Goal: Task Accomplishment & Management: Complete application form

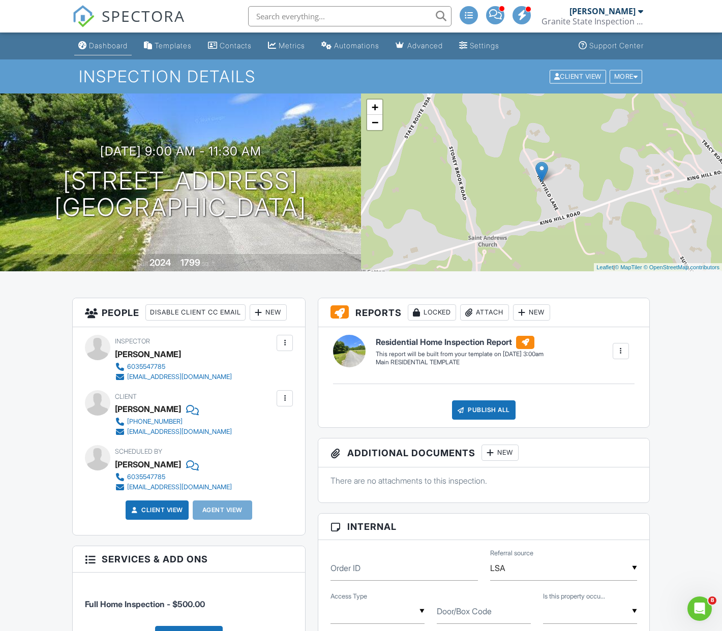
click at [109, 46] on div "Dashboard" at bounding box center [108, 45] width 39 height 9
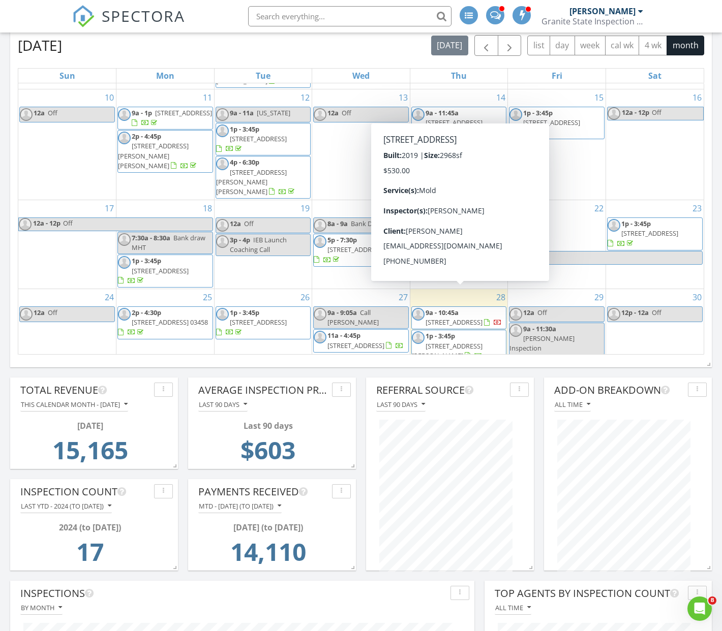
scroll to position [237, 0]
click at [488, 308] on span "9a - 10:45a 37 Darling Street Bedford NH 03110, Bedford 03110" at bounding box center [459, 318] width 95 height 20
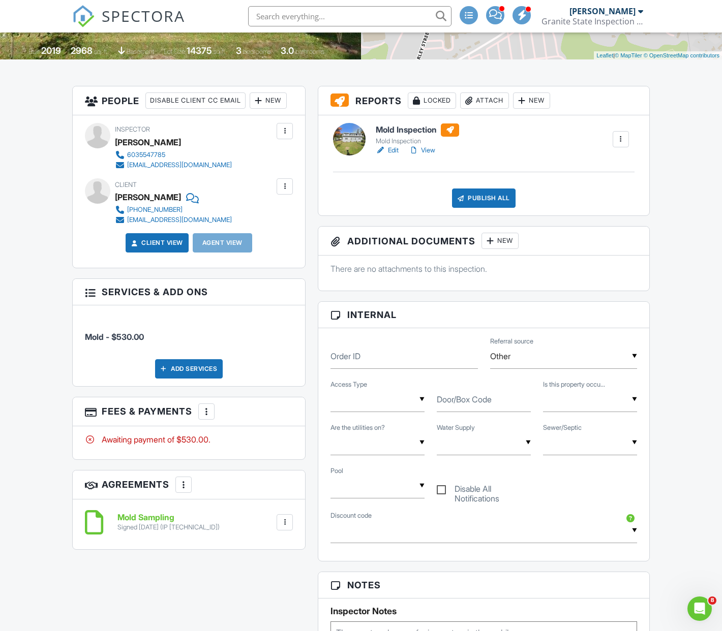
click at [207, 417] on div at bounding box center [206, 412] width 10 height 10
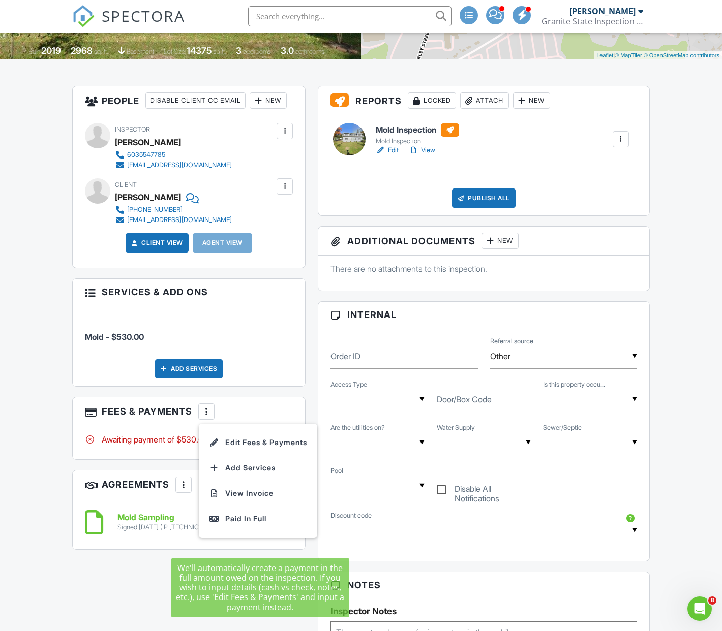
click at [235, 525] on div "Paid In Full" at bounding box center [258, 519] width 98 height 12
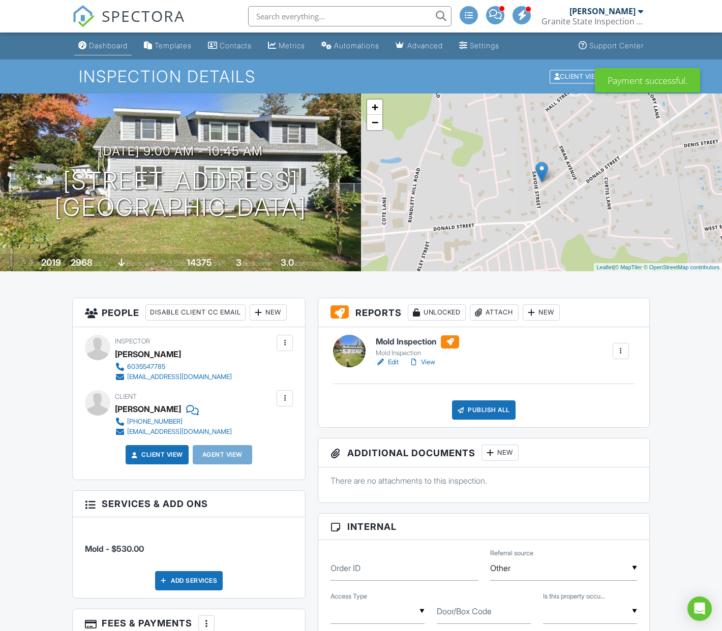
click at [111, 47] on div "Dashboard" at bounding box center [108, 45] width 39 height 9
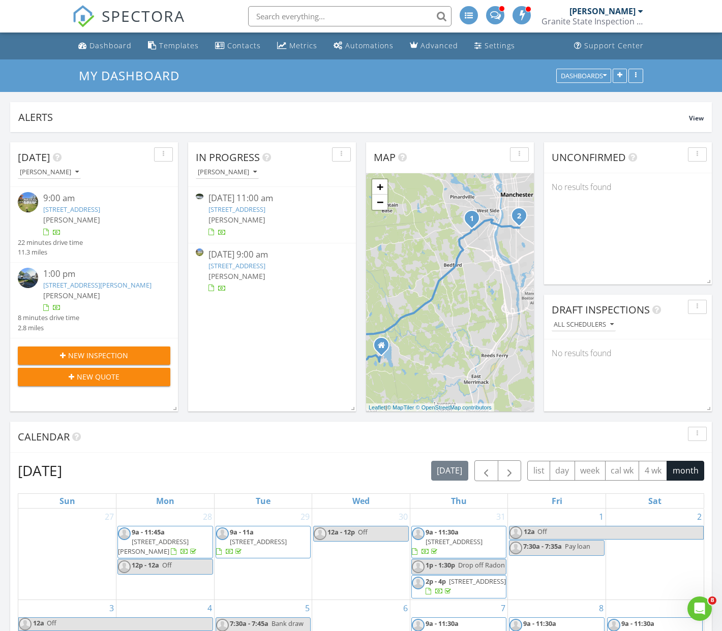
click at [96, 361] on span "New Inspection" at bounding box center [98, 355] width 60 height 11
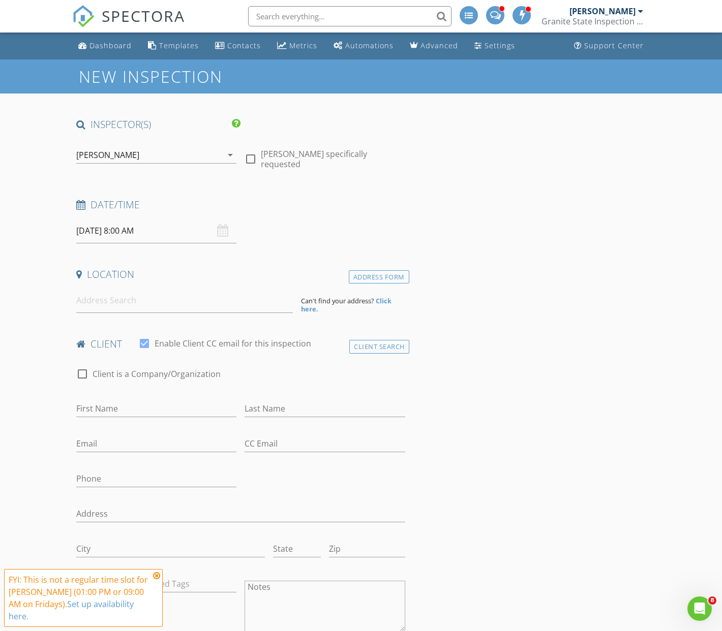
click at [160, 232] on input "[DATE] 8:00 AM" at bounding box center [156, 231] width 160 height 25
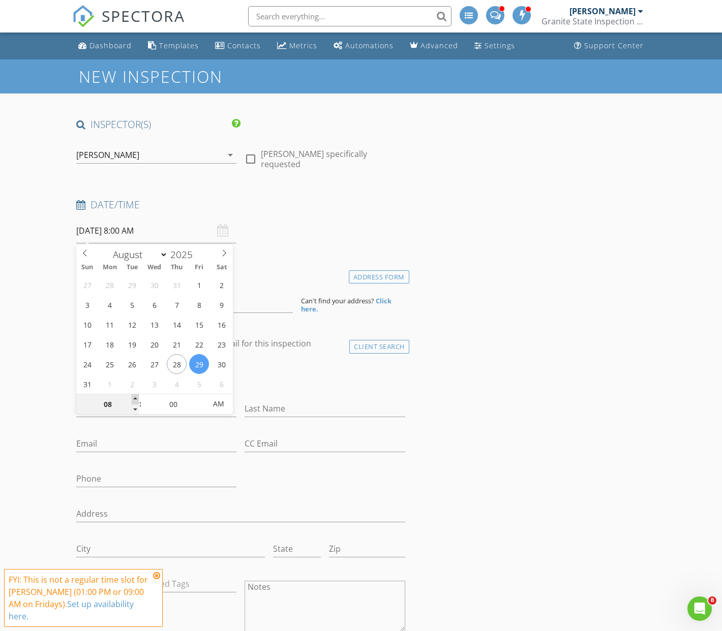
type input "09"
type input "08/29/2025 9:00 AM"
click at [135, 399] on span at bounding box center [135, 400] width 7 height 10
type input "10"
type input "08/29/2025 10:00 AM"
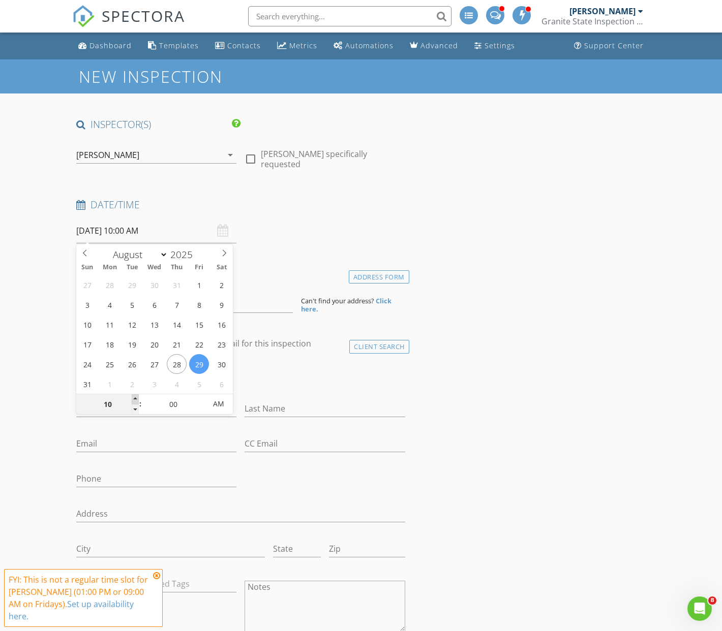
click at [135, 399] on span at bounding box center [135, 400] width 7 height 10
type input "11"
type input "08/29/2025 11:00 AM"
click at [135, 399] on span at bounding box center [135, 400] width 7 height 10
type input "12"
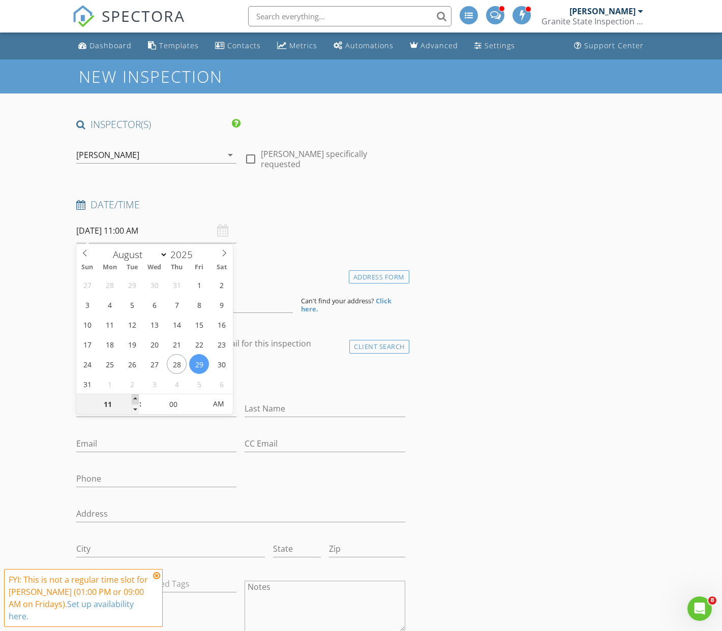
type input "08/29/2025 12:00 PM"
click at [135, 399] on span at bounding box center [135, 400] width 7 height 10
type input "01"
type input "08/29/2025 1:00 PM"
click at [134, 399] on span at bounding box center [135, 400] width 7 height 10
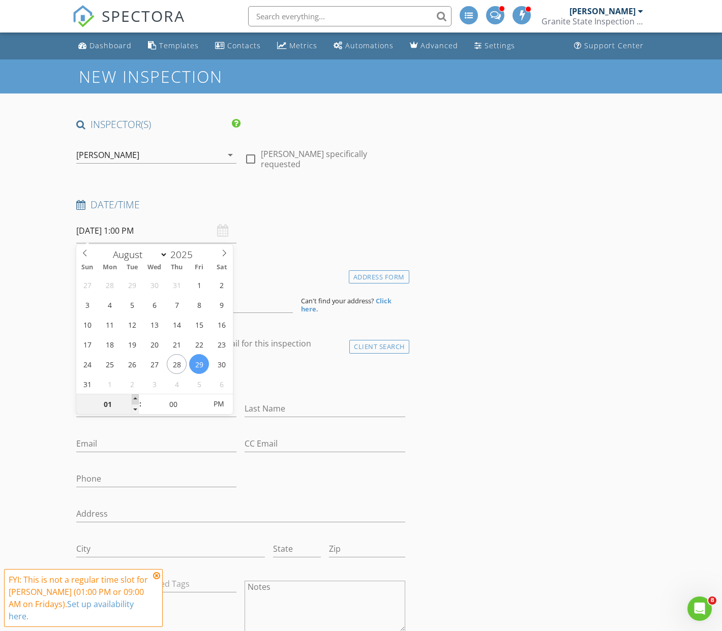
type input "02"
type input "08/29/2025 2:00 PM"
click at [134, 399] on span at bounding box center [135, 400] width 7 height 10
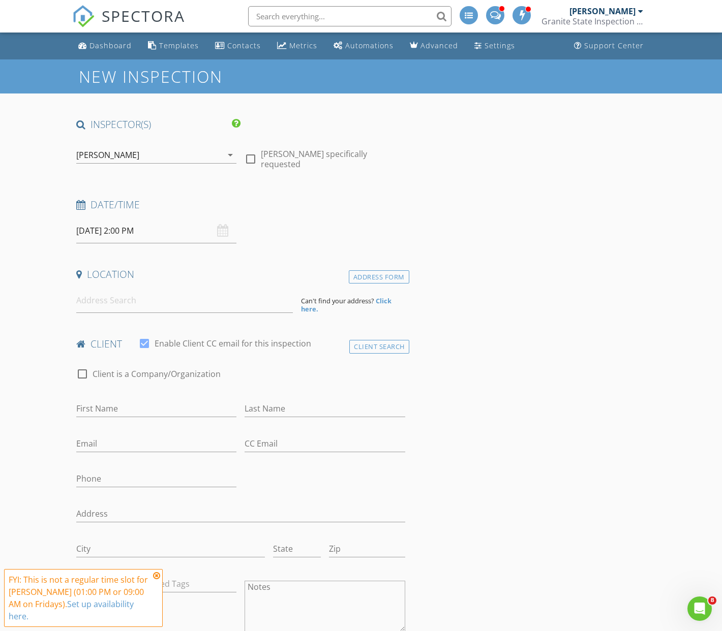
click at [279, 396] on div "Last Name" at bounding box center [325, 411] width 160 height 33
click at [109, 305] on input at bounding box center [184, 300] width 217 height 25
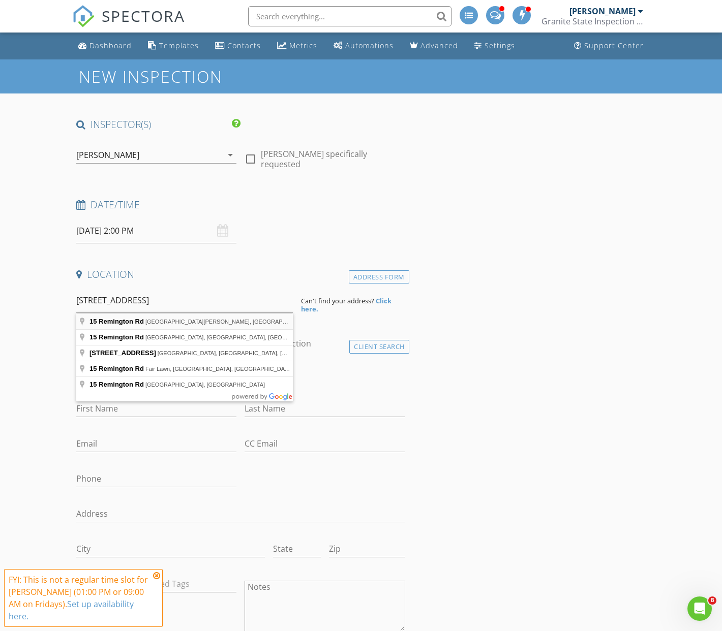
type input "15 Remington Rd, Mont Vernon, NH, USA"
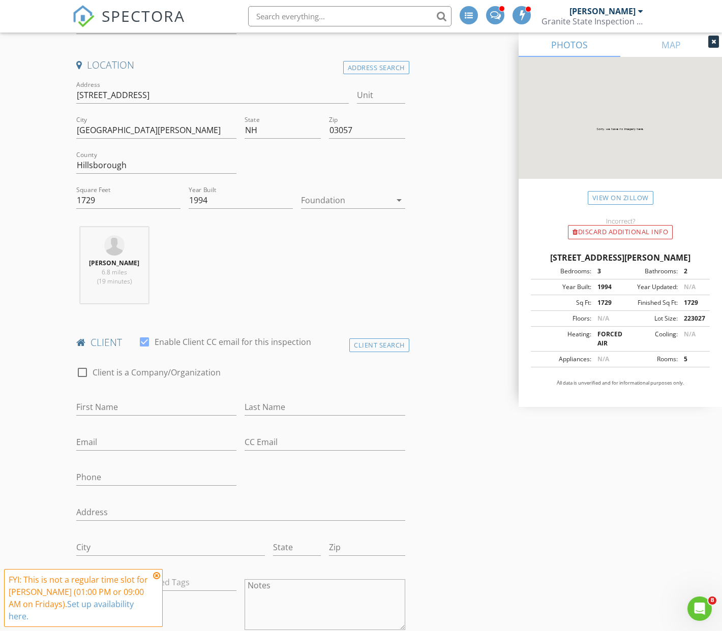
scroll to position [223, 0]
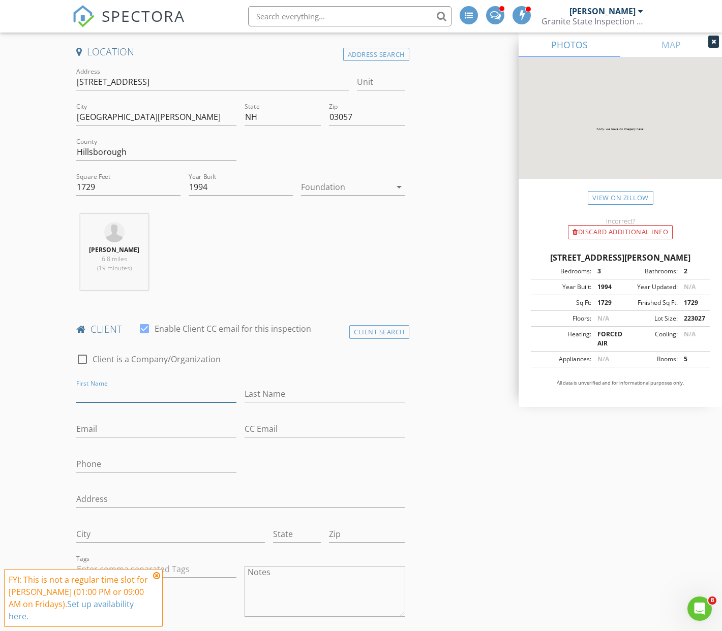
click at [93, 390] on input "First Name" at bounding box center [156, 394] width 160 height 17
type input "George"
click at [262, 392] on input "Last Name" at bounding box center [325, 394] width 160 height 17
type input "DiFrancesco"
click at [89, 466] on input "Phone" at bounding box center [156, 464] width 160 height 17
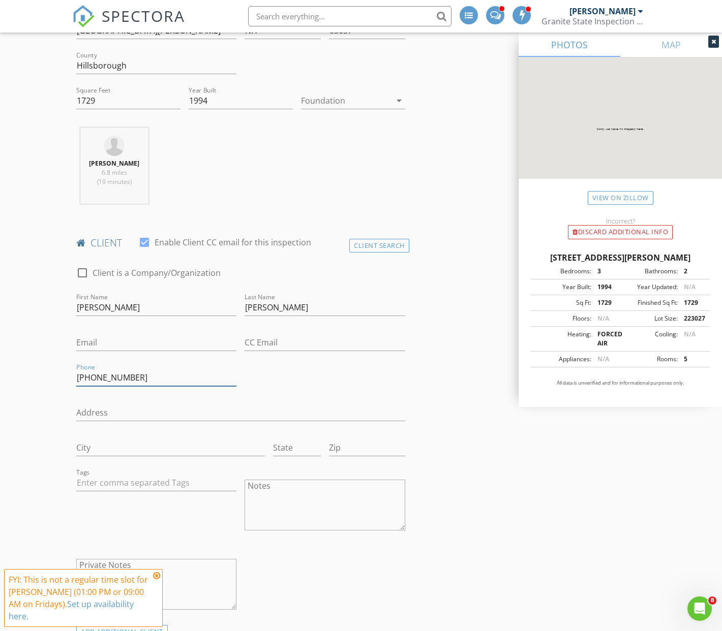
scroll to position [311, 0]
type input "508-259-7466"
click at [157, 577] on icon at bounding box center [156, 576] width 7 height 8
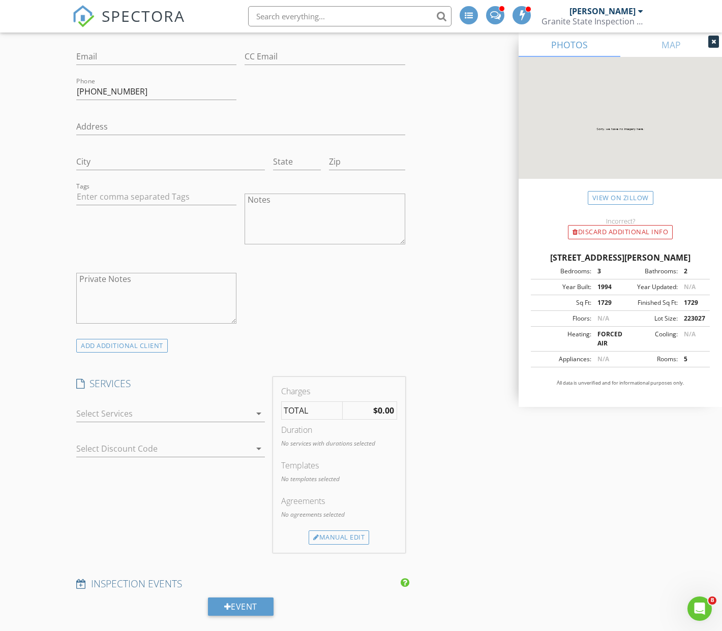
scroll to position [596, 0]
click at [258, 414] on icon "arrow_drop_down" at bounding box center [259, 413] width 12 height 12
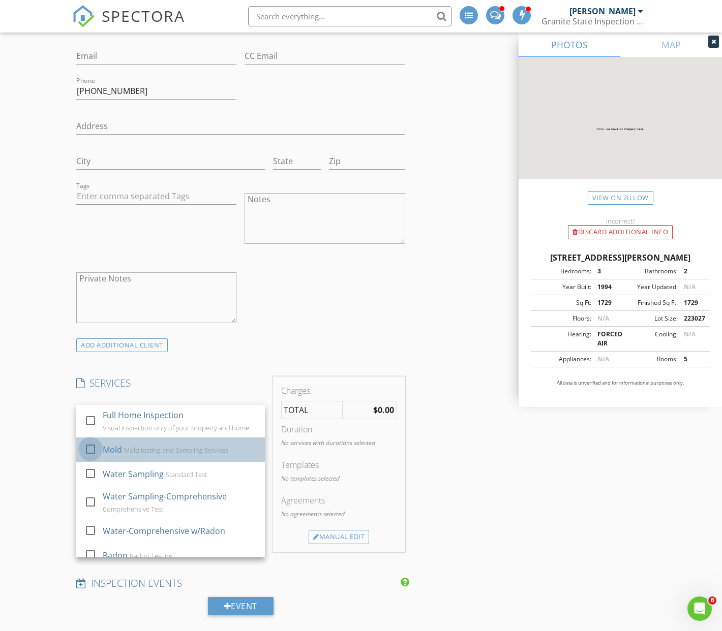
click at [92, 448] on div at bounding box center [90, 449] width 17 height 17
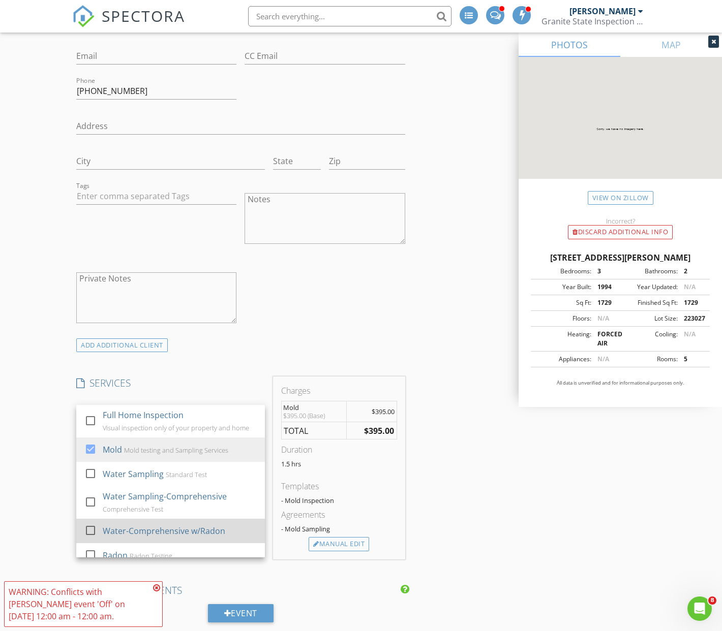
click at [92, 529] on div at bounding box center [90, 530] width 17 height 17
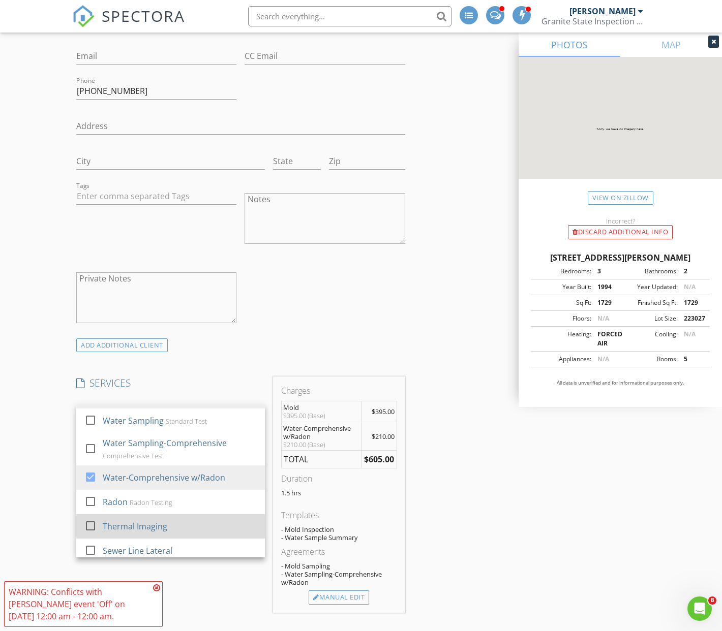
scroll to position [63, 0]
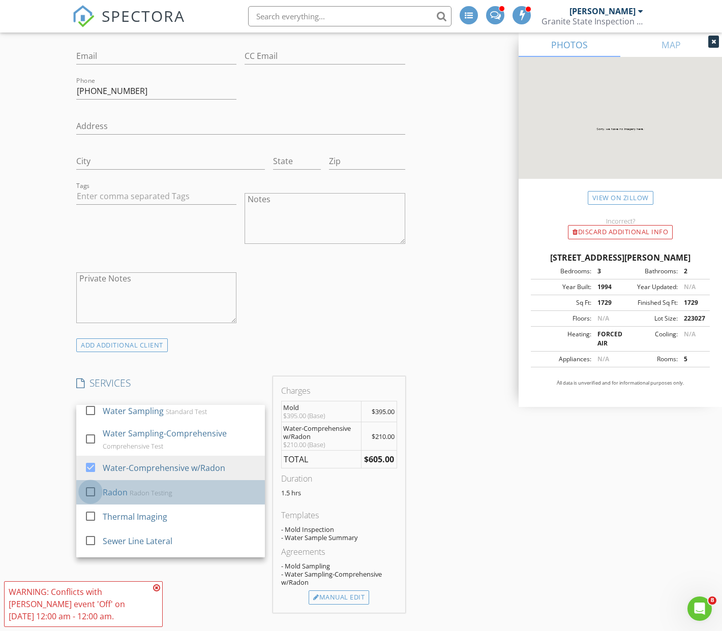
click at [88, 492] on div at bounding box center [90, 491] width 17 height 17
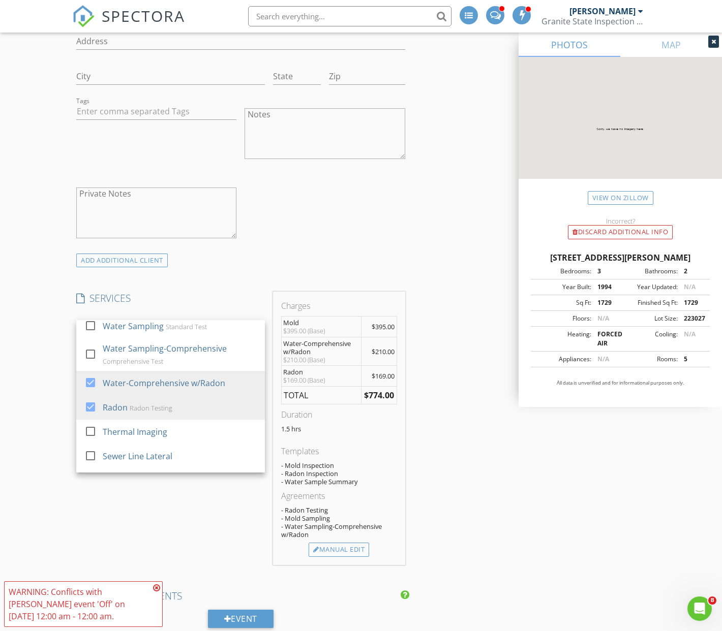
scroll to position [684, 0]
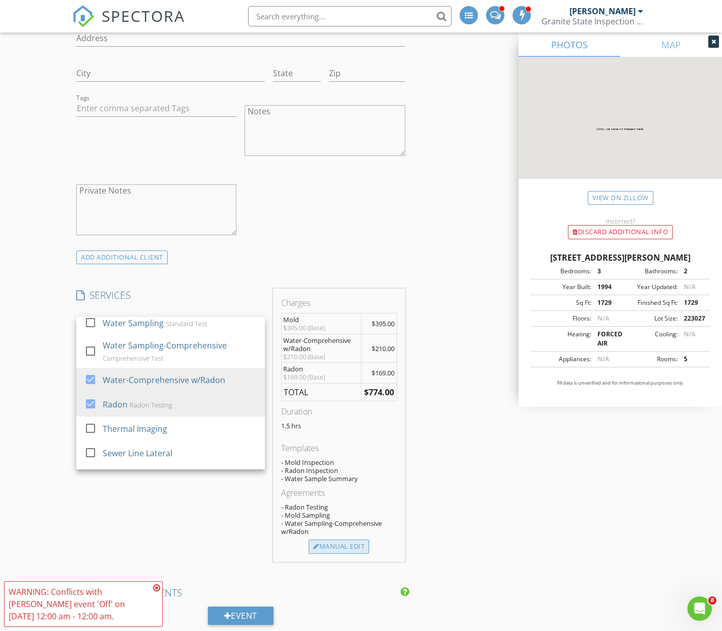
click at [345, 548] on div "Manual Edit" at bounding box center [339, 547] width 60 height 14
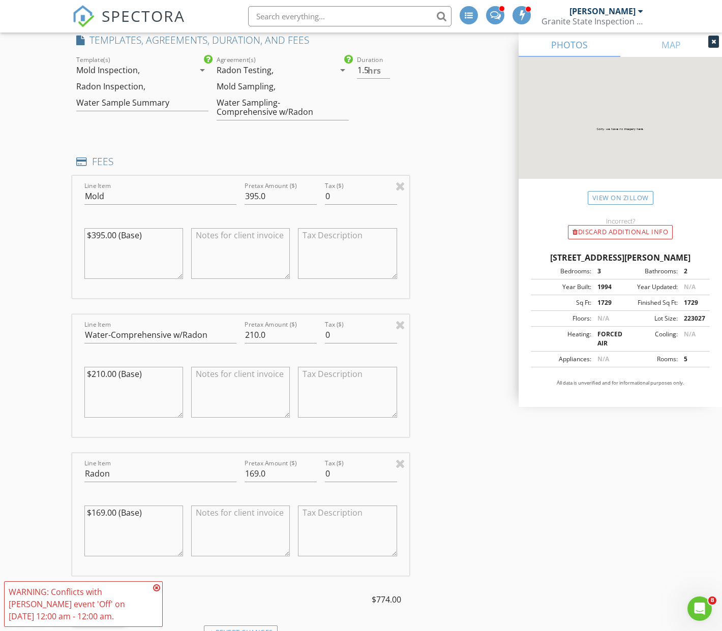
scroll to position [937, 0]
click at [257, 198] on input "395.0" at bounding box center [281, 198] width 72 height 17
type input "500.0"
click at [105, 237] on textarea "$395.00 (Base)" at bounding box center [133, 255] width 99 height 51
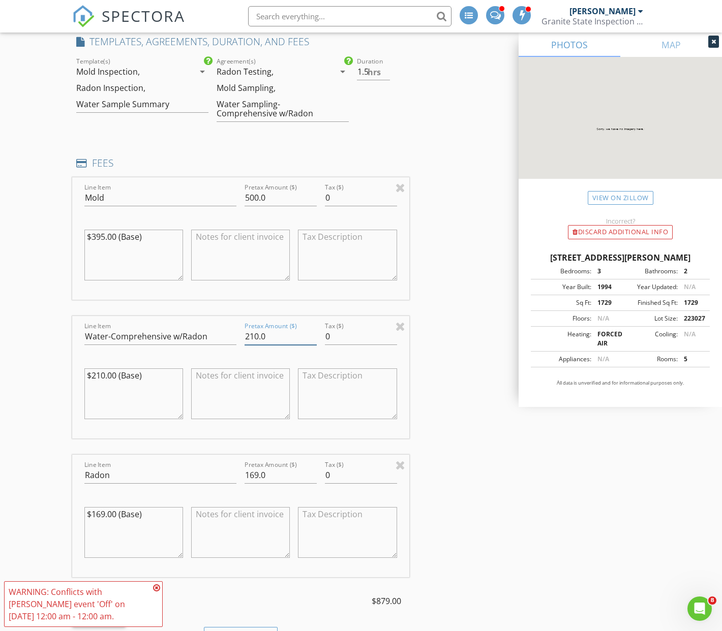
click at [258, 337] on input "210.0" at bounding box center [281, 336] width 72 height 17
click at [258, 475] on input "169.0" at bounding box center [281, 475] width 72 height 17
type input "125.0"
click at [254, 337] on input "210.0" at bounding box center [281, 336] width 72 height 17
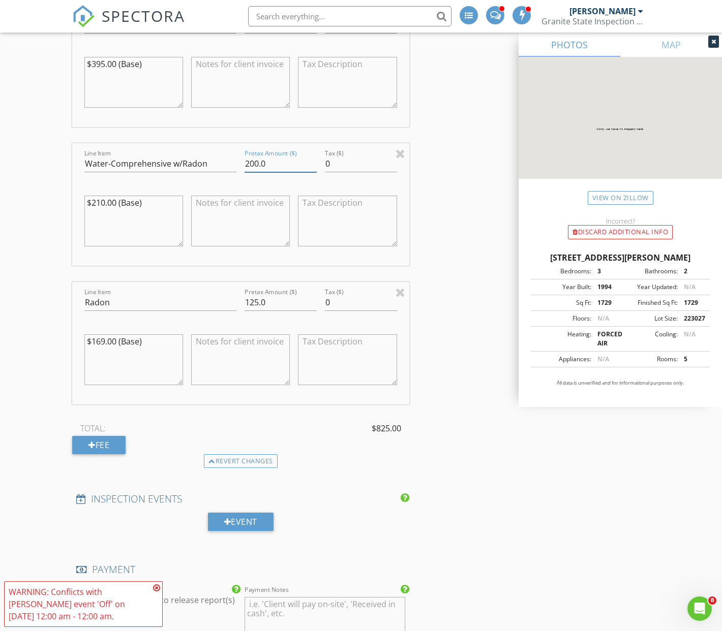
scroll to position [1112, 0]
type input "200.0"
click at [157, 589] on icon at bounding box center [156, 588] width 7 height 8
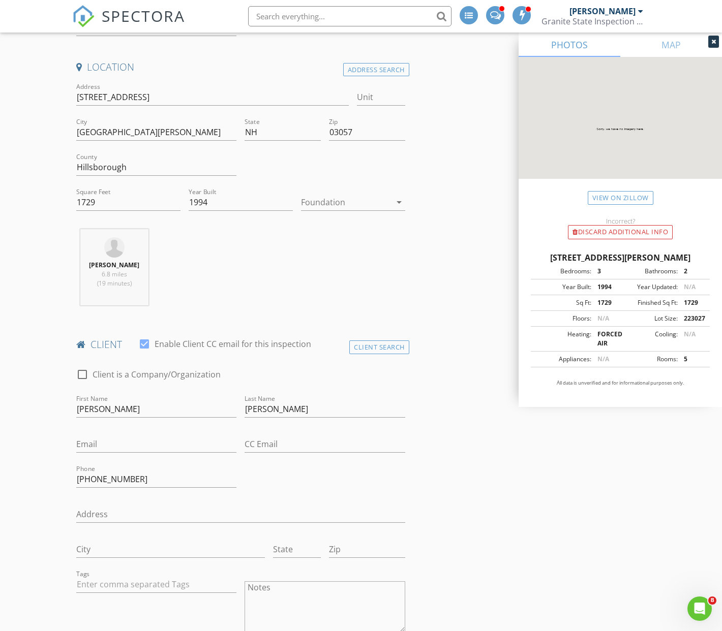
scroll to position [210, 0]
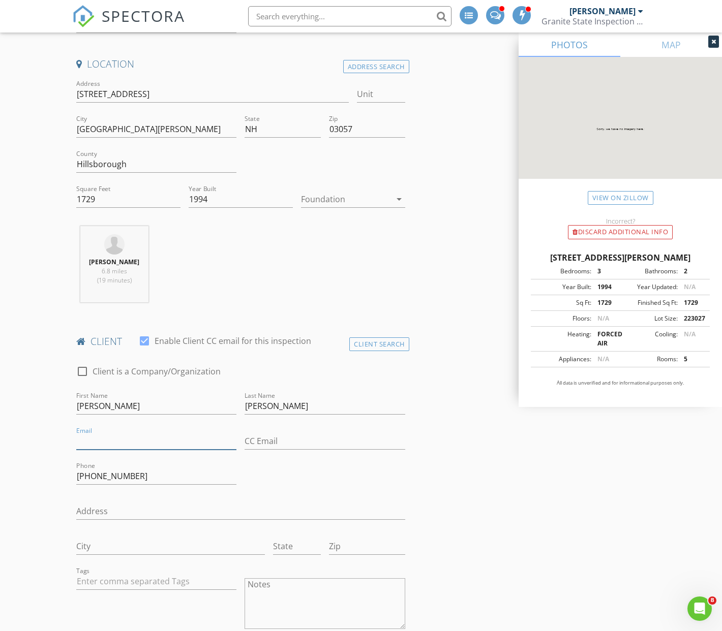
click at [88, 443] on input "Email" at bounding box center [156, 441] width 160 height 17
paste input "Grdifrancesco@gmail.com"
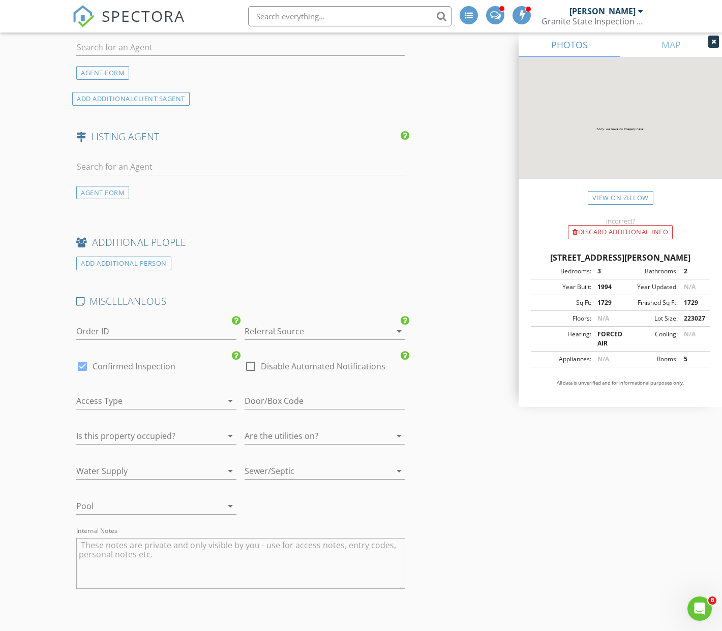
scroll to position [1790, 0]
type input "Grdifrancesco@gmail.com"
click at [401, 330] on icon "arrow_drop_down" at bounding box center [399, 329] width 12 height 12
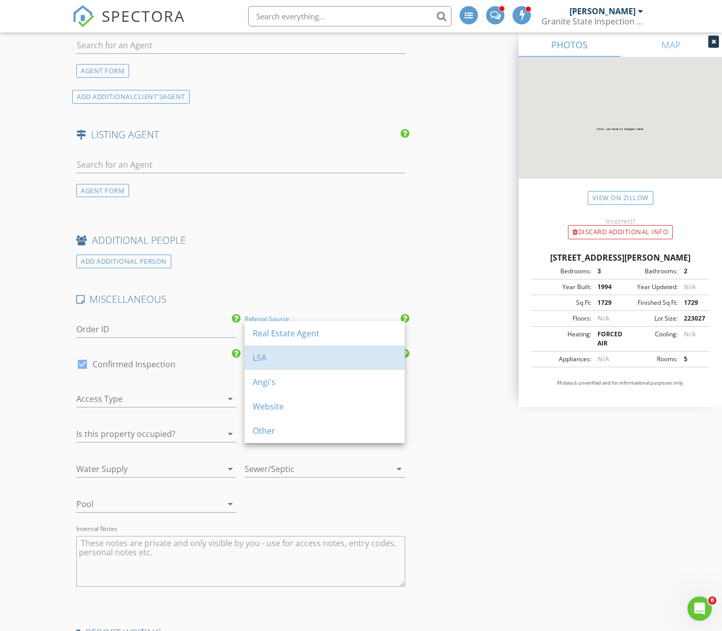
click at [289, 354] on div "LSA" at bounding box center [325, 358] width 144 height 12
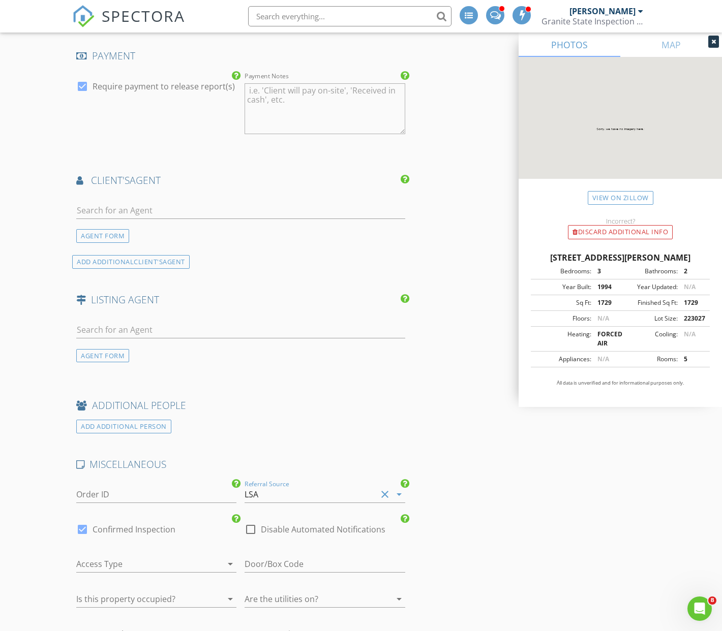
scroll to position [1609, 0]
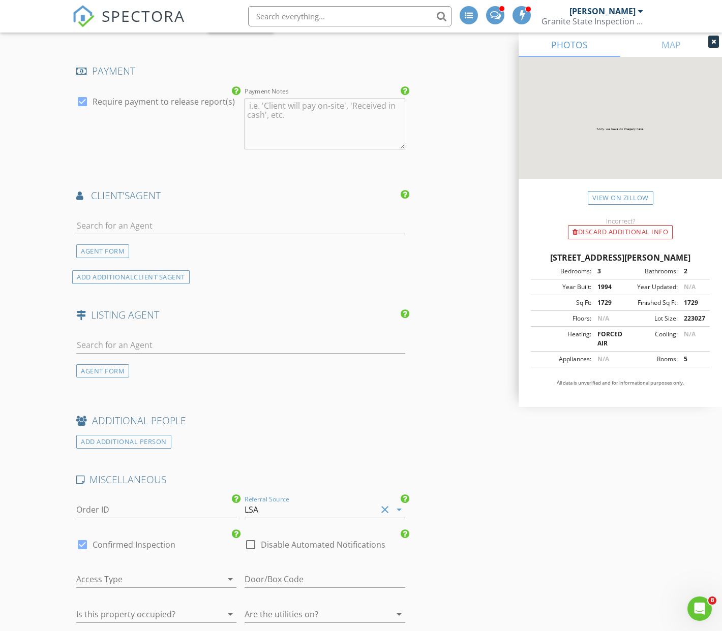
click at [384, 509] on icon "clear" at bounding box center [385, 510] width 12 height 12
click at [398, 510] on icon "arrow_drop_down" at bounding box center [399, 510] width 12 height 12
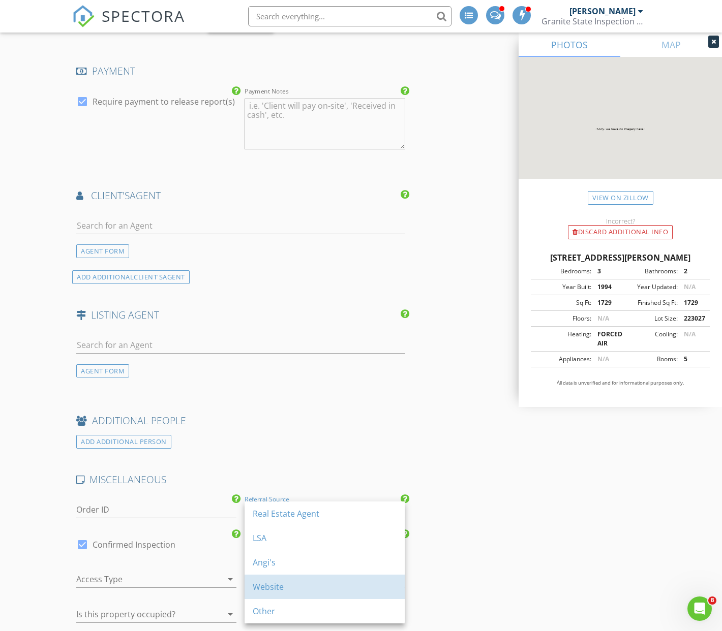
click at [304, 589] on div "Website" at bounding box center [325, 587] width 144 height 12
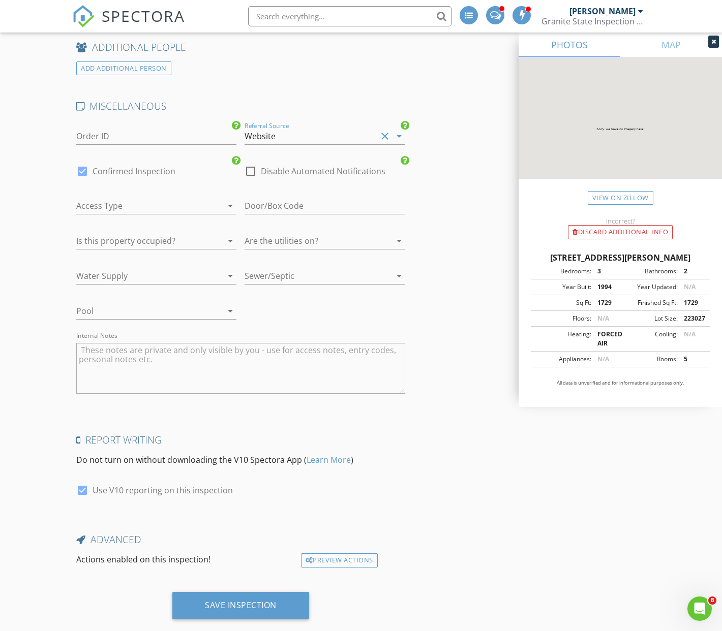
scroll to position [2003, 0]
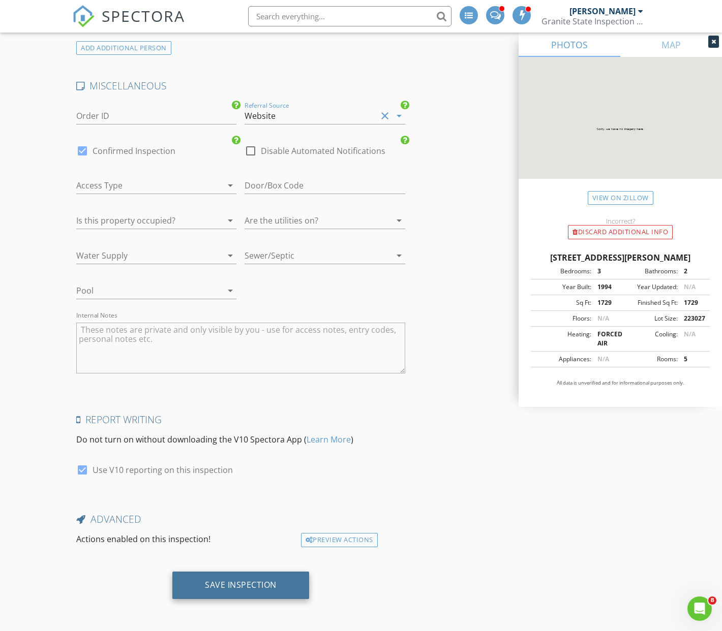
click at [248, 586] on div "Save Inspection" at bounding box center [241, 585] width 72 height 10
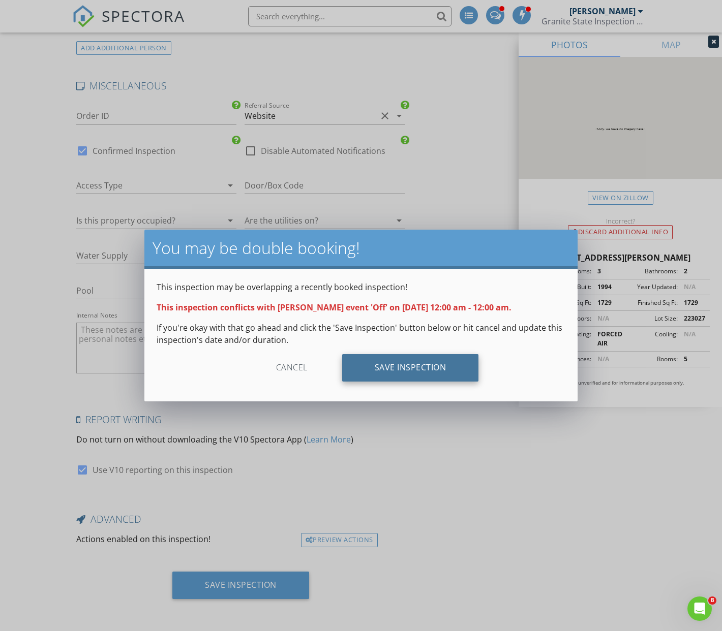
click at [412, 368] on div "Save Inspection" at bounding box center [410, 367] width 137 height 27
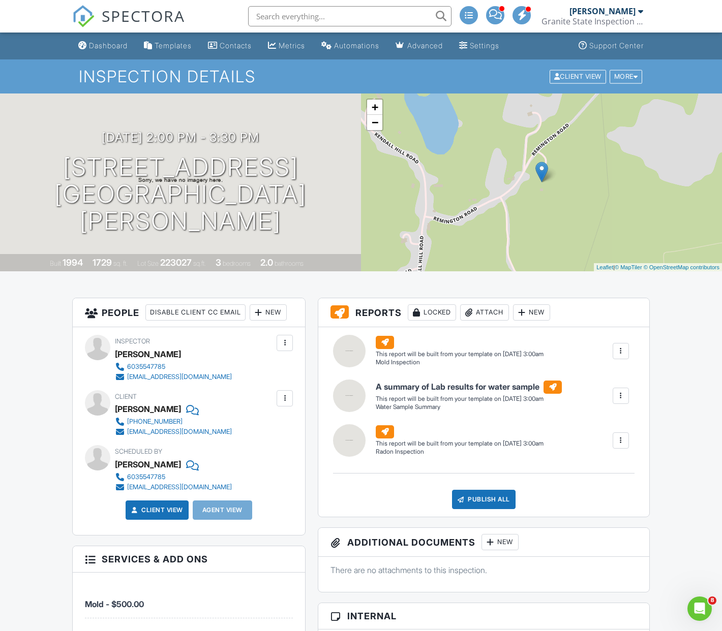
click at [114, 46] on div "Dashboard" at bounding box center [108, 45] width 39 height 9
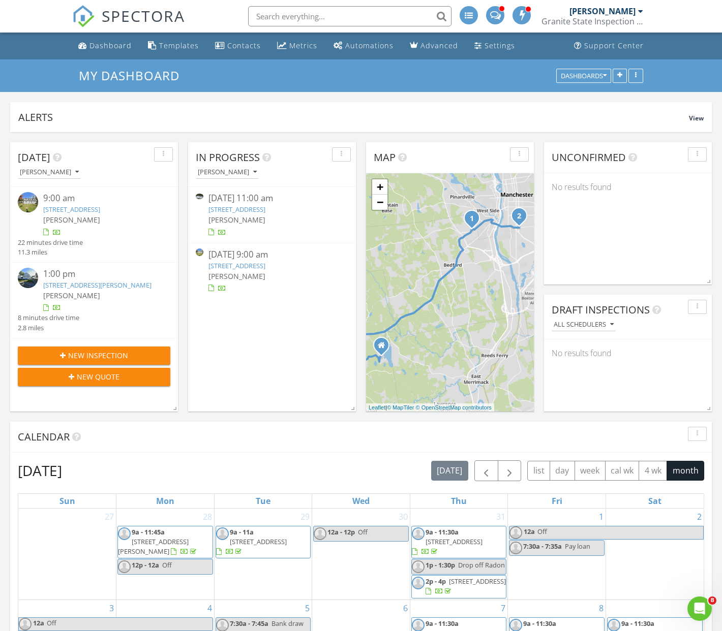
click at [265, 210] on link "1104 Acworth Rd, Charlestown, NH 03603" at bounding box center [236, 209] width 57 height 9
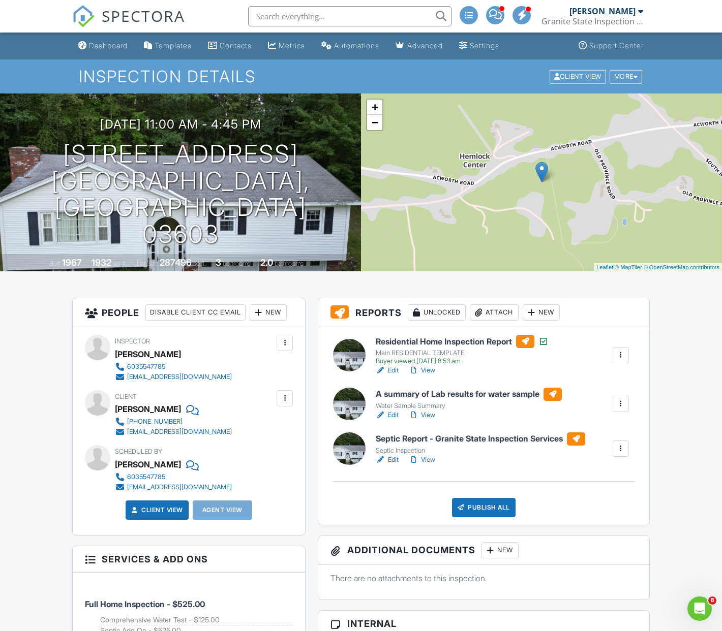
click at [391, 460] on link "Edit" at bounding box center [387, 460] width 23 height 10
